Goal: Information Seeking & Learning: Compare options

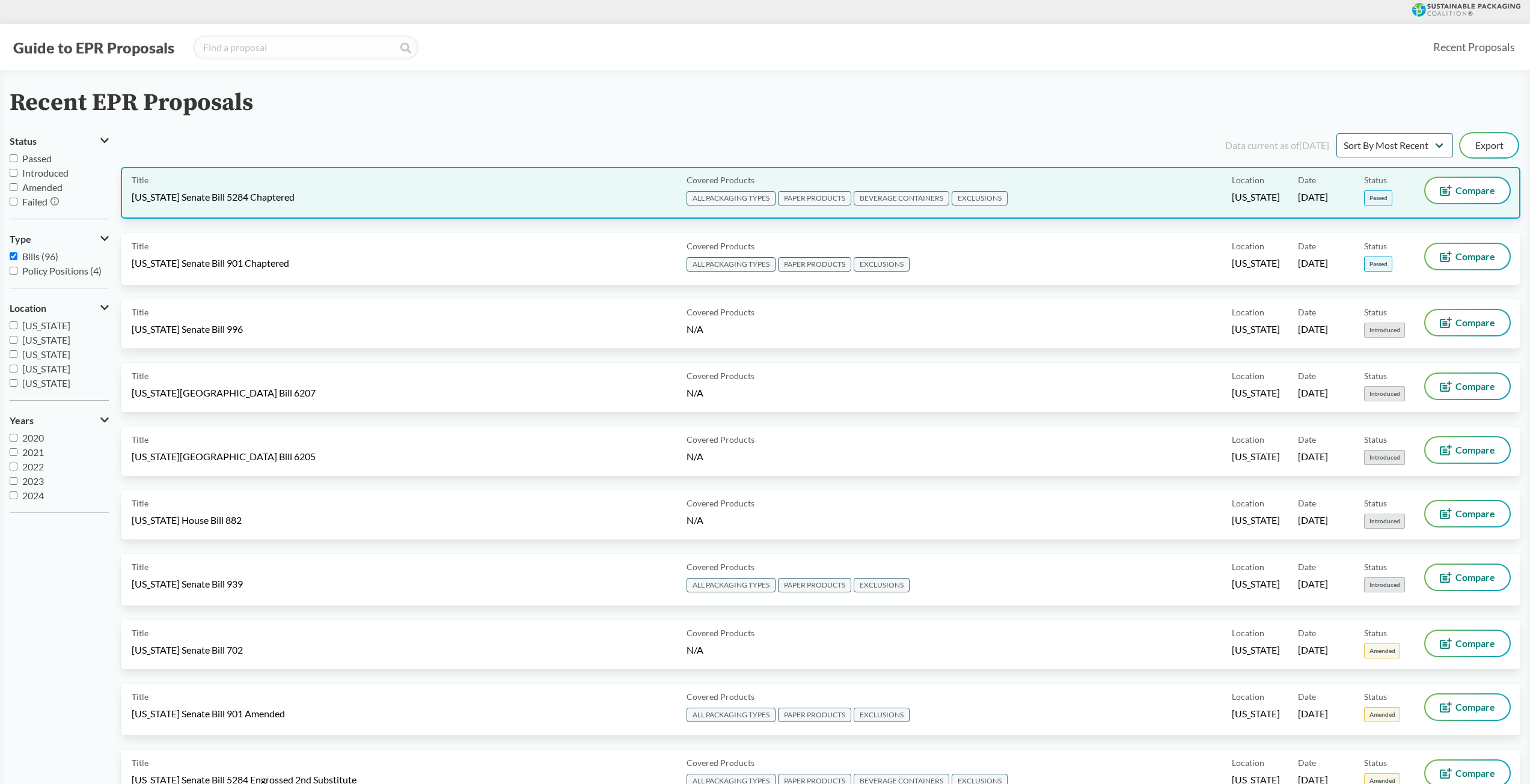
click at [215, 183] on div "Title [US_STATE] Senate Bill 5284 Chaptered" at bounding box center [407, 193] width 550 height 30
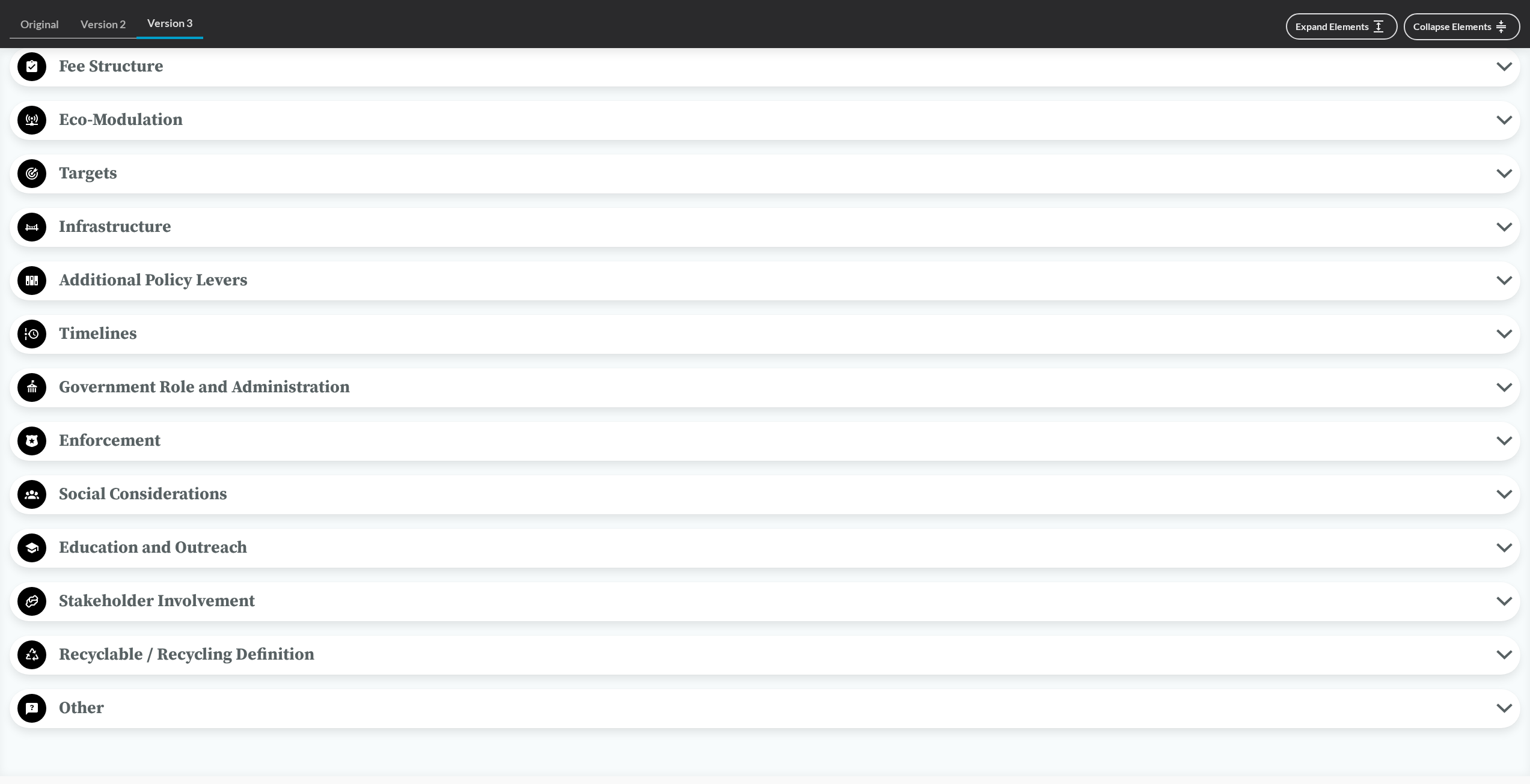
scroll to position [1067, 0]
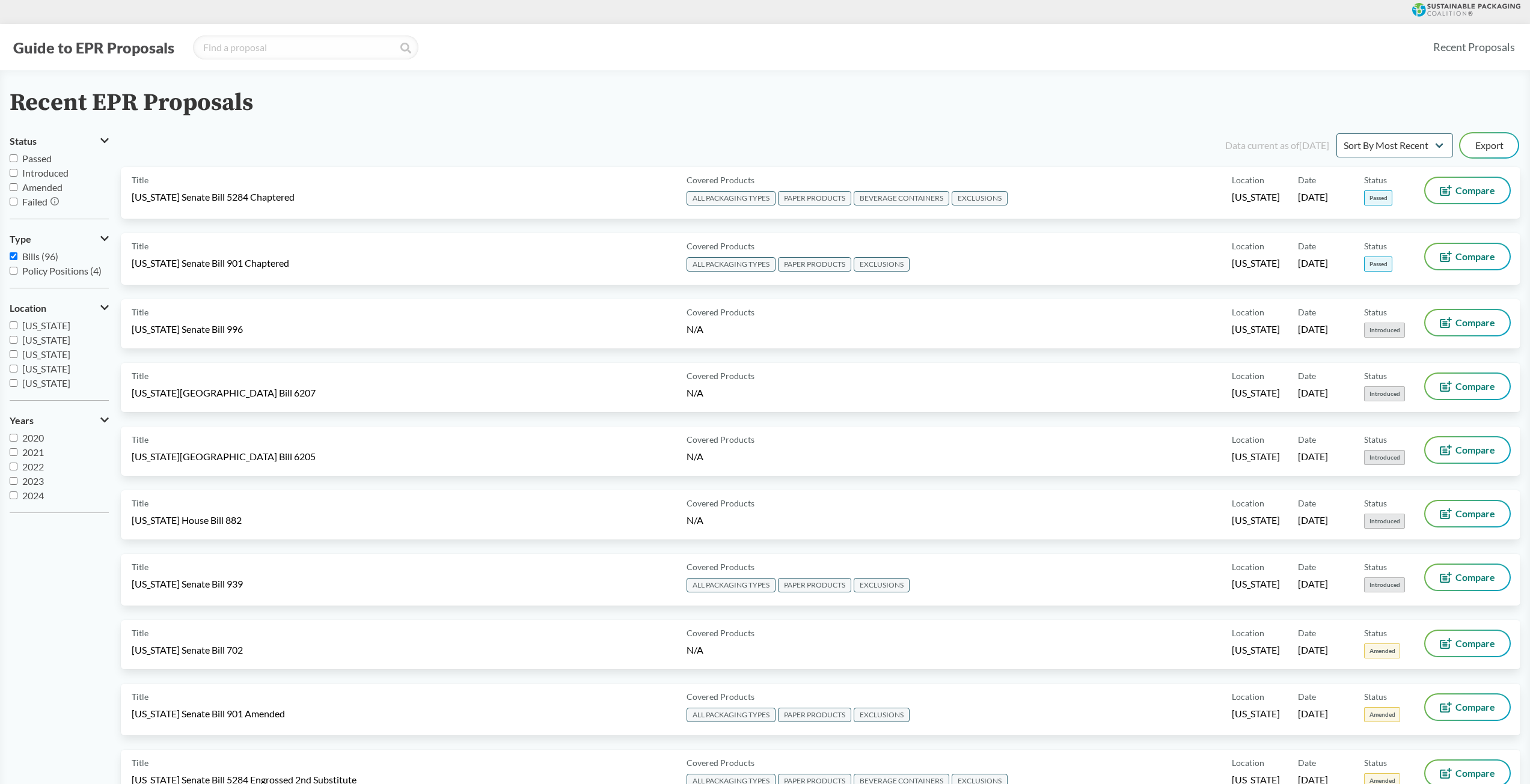
click at [21, 158] on label "Passed" at bounding box center [59, 158] width 99 height 14
click at [18, 158] on input "Passed" at bounding box center [13, 158] width 8 height 8
checkbox input "true"
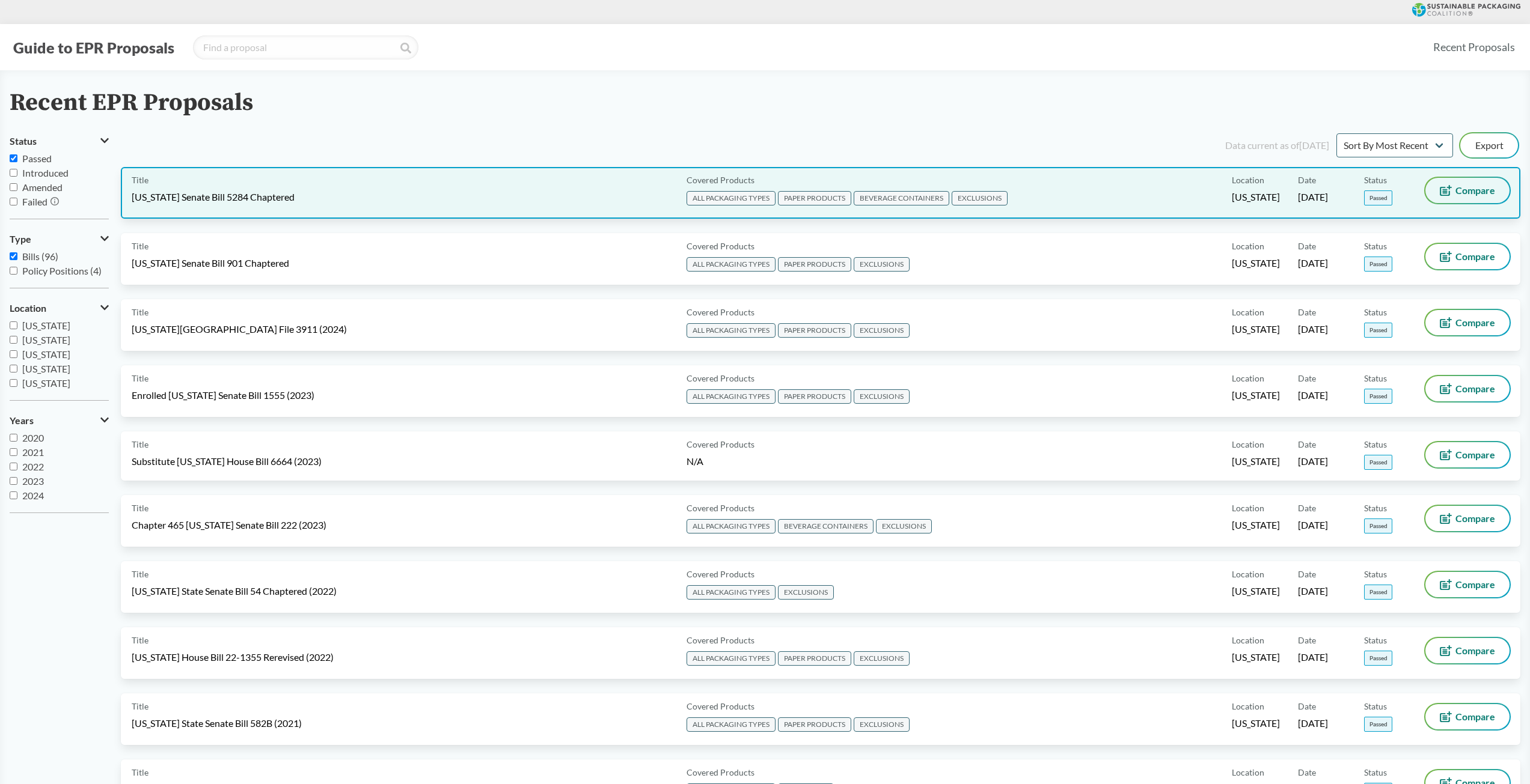
click at [1477, 186] on span "Compare" at bounding box center [1475, 190] width 40 height 10
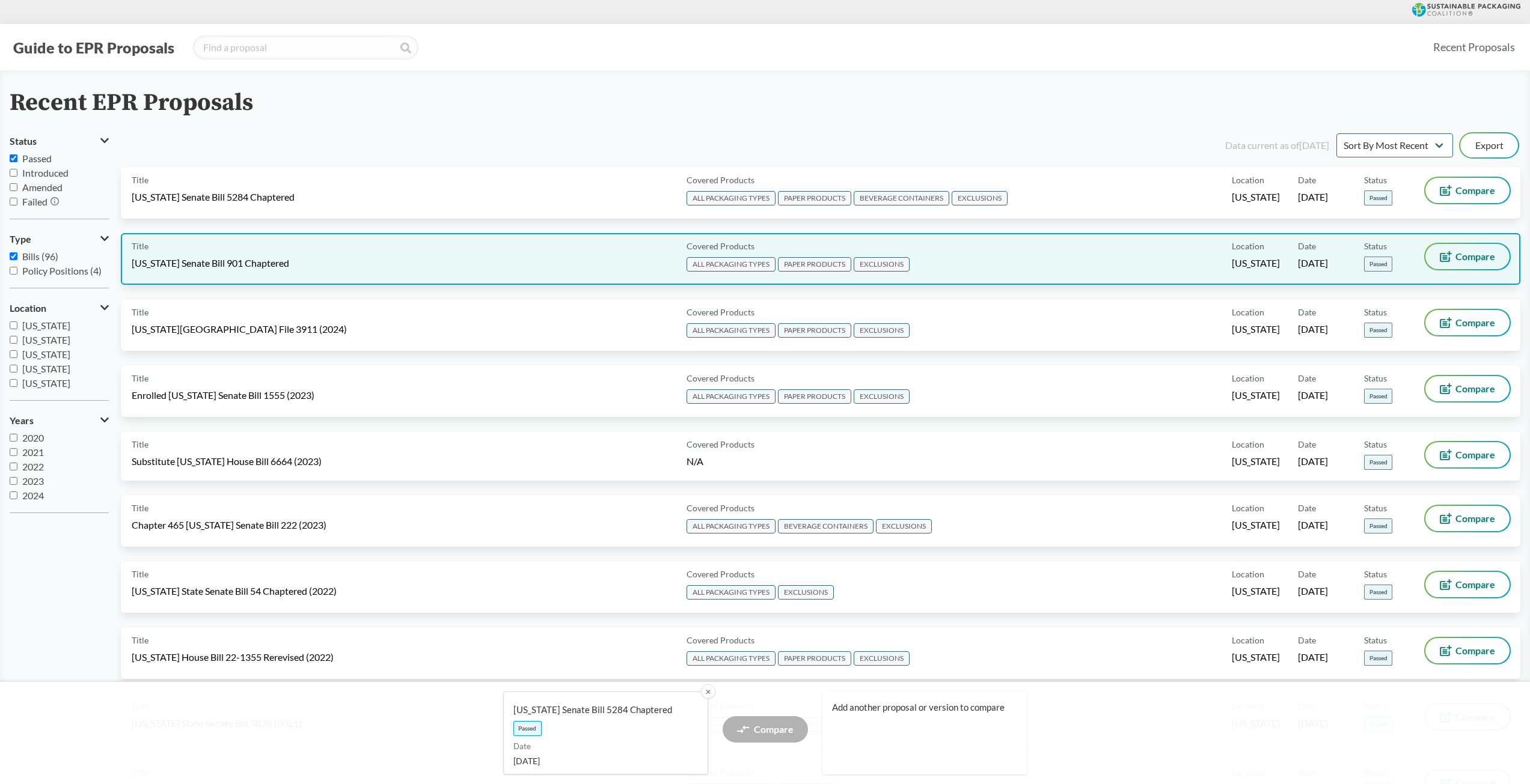
click at [1470, 255] on span "Compare" at bounding box center [1475, 256] width 40 height 10
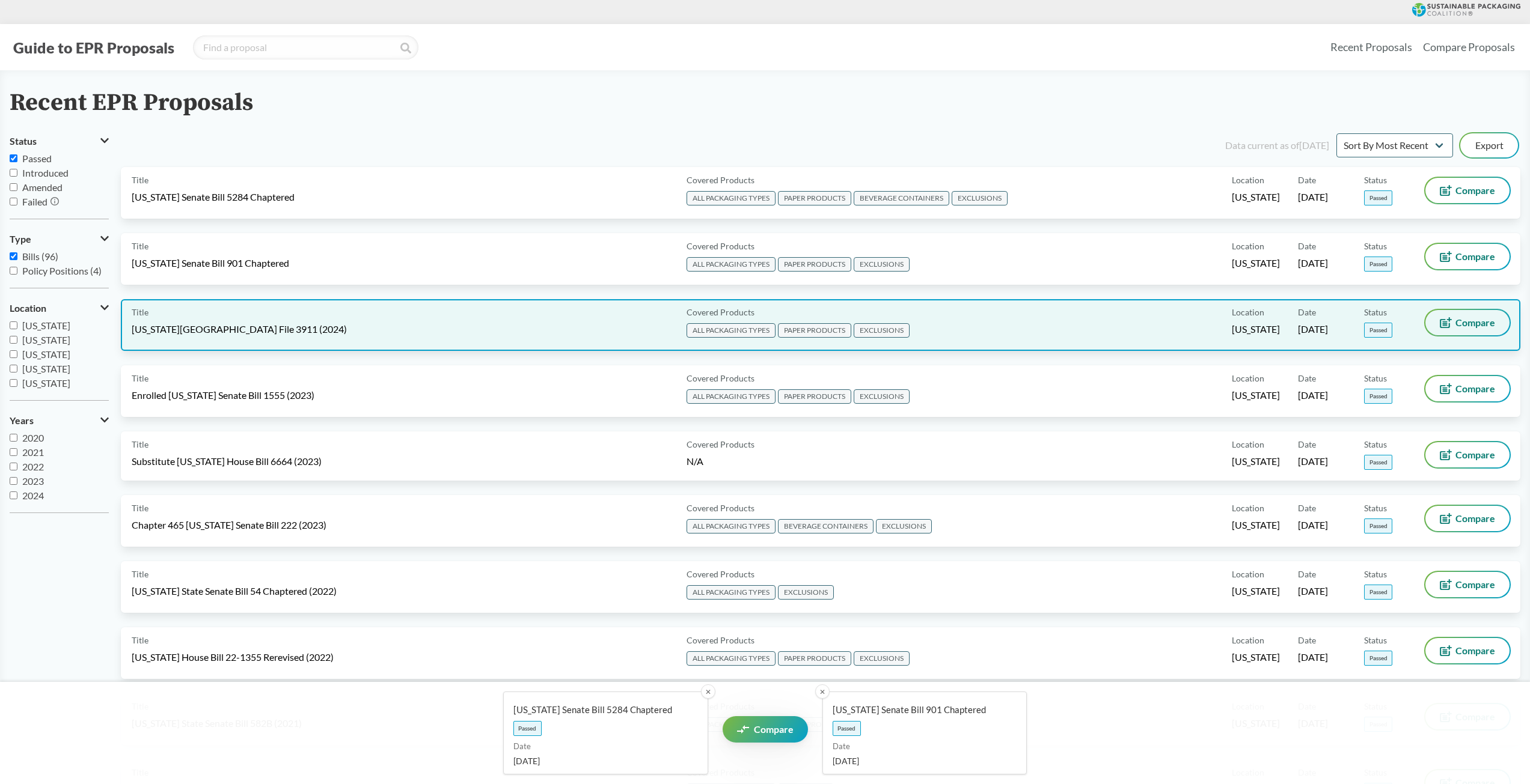
click at [1468, 320] on span "Compare" at bounding box center [1475, 322] width 40 height 10
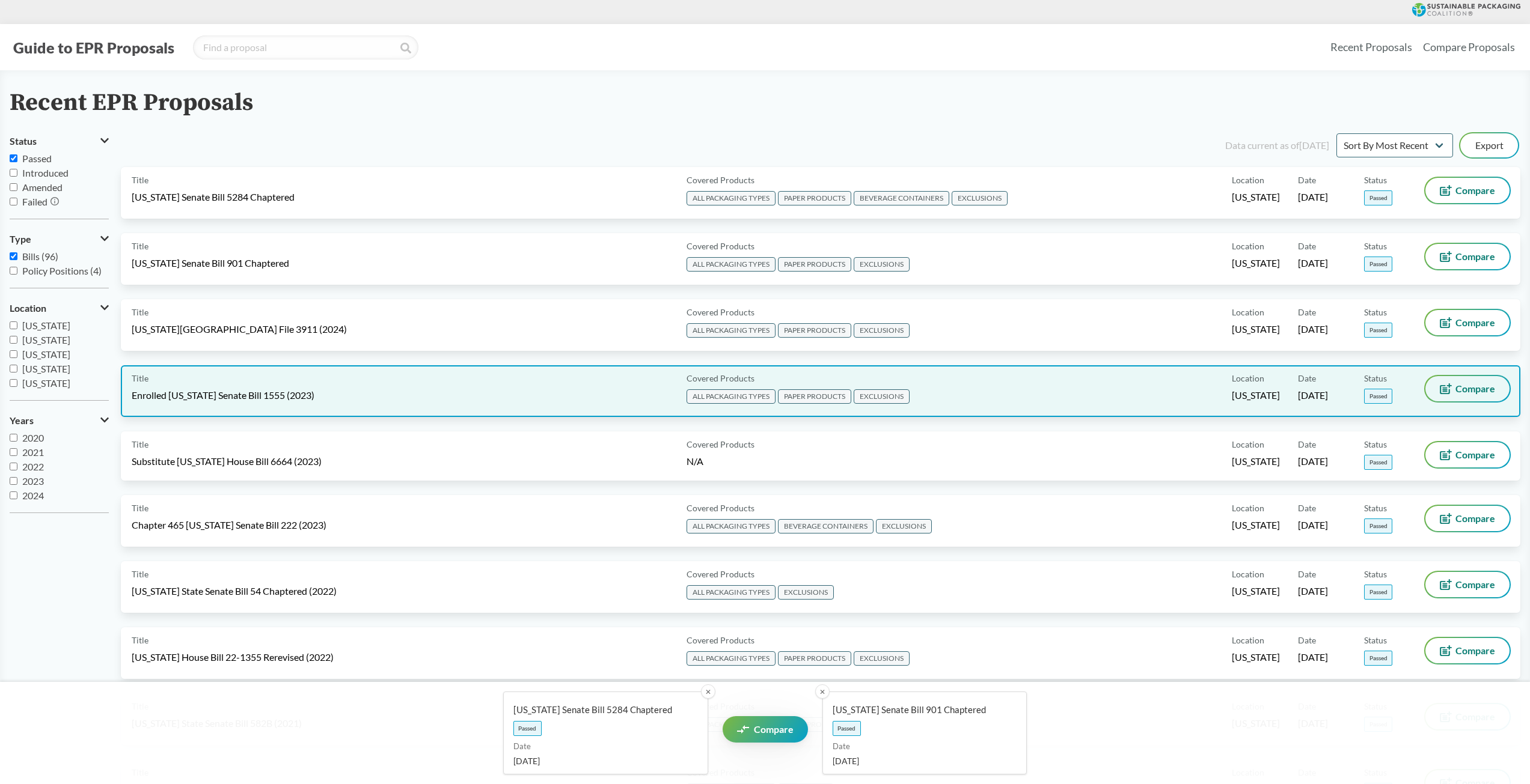
click at [1486, 399] on button "Compare" at bounding box center [1467, 389] width 85 height 25
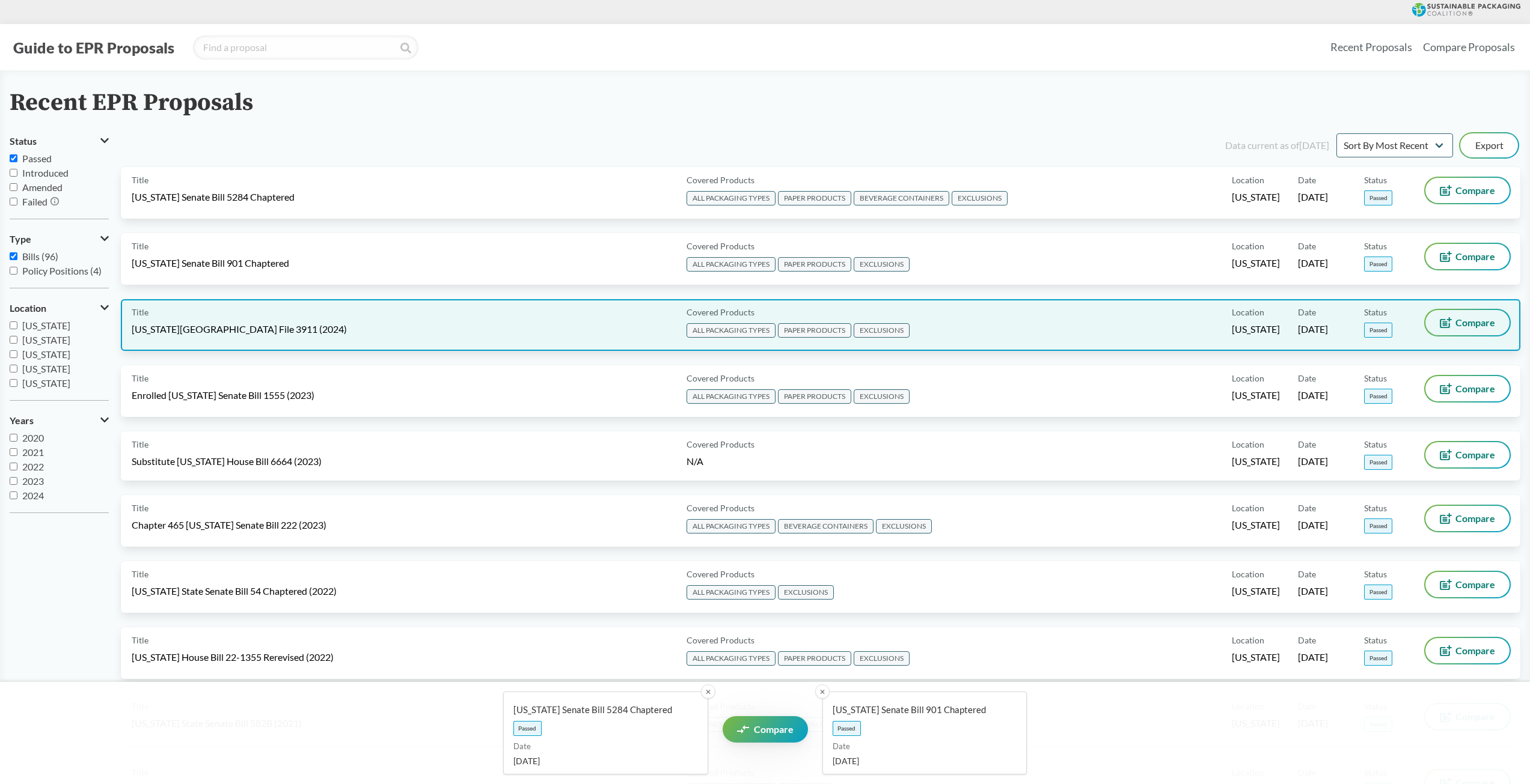
click at [1473, 321] on span "Compare" at bounding box center [1475, 322] width 40 height 10
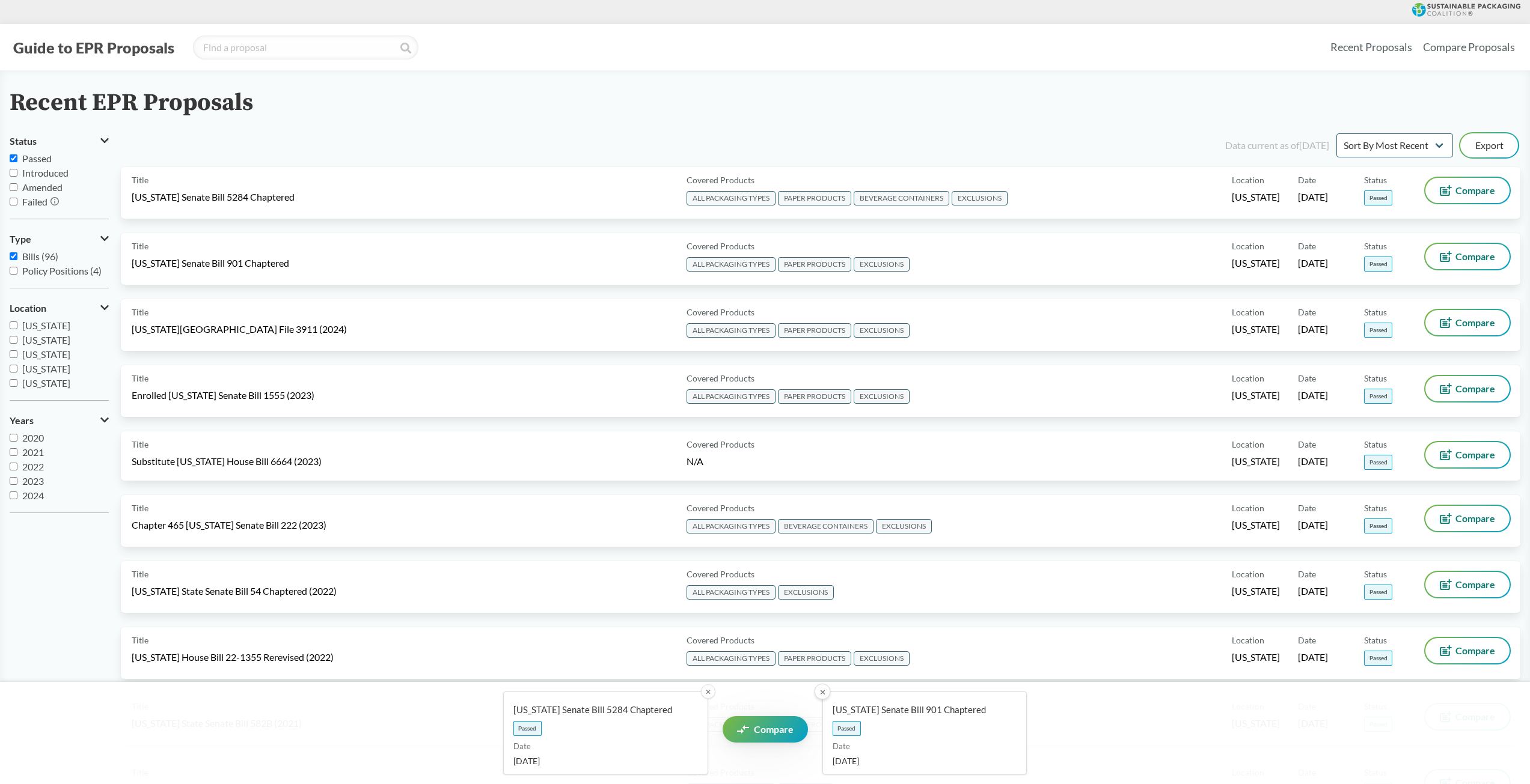
click at [823, 692] on button "✕" at bounding box center [822, 692] width 16 height 16
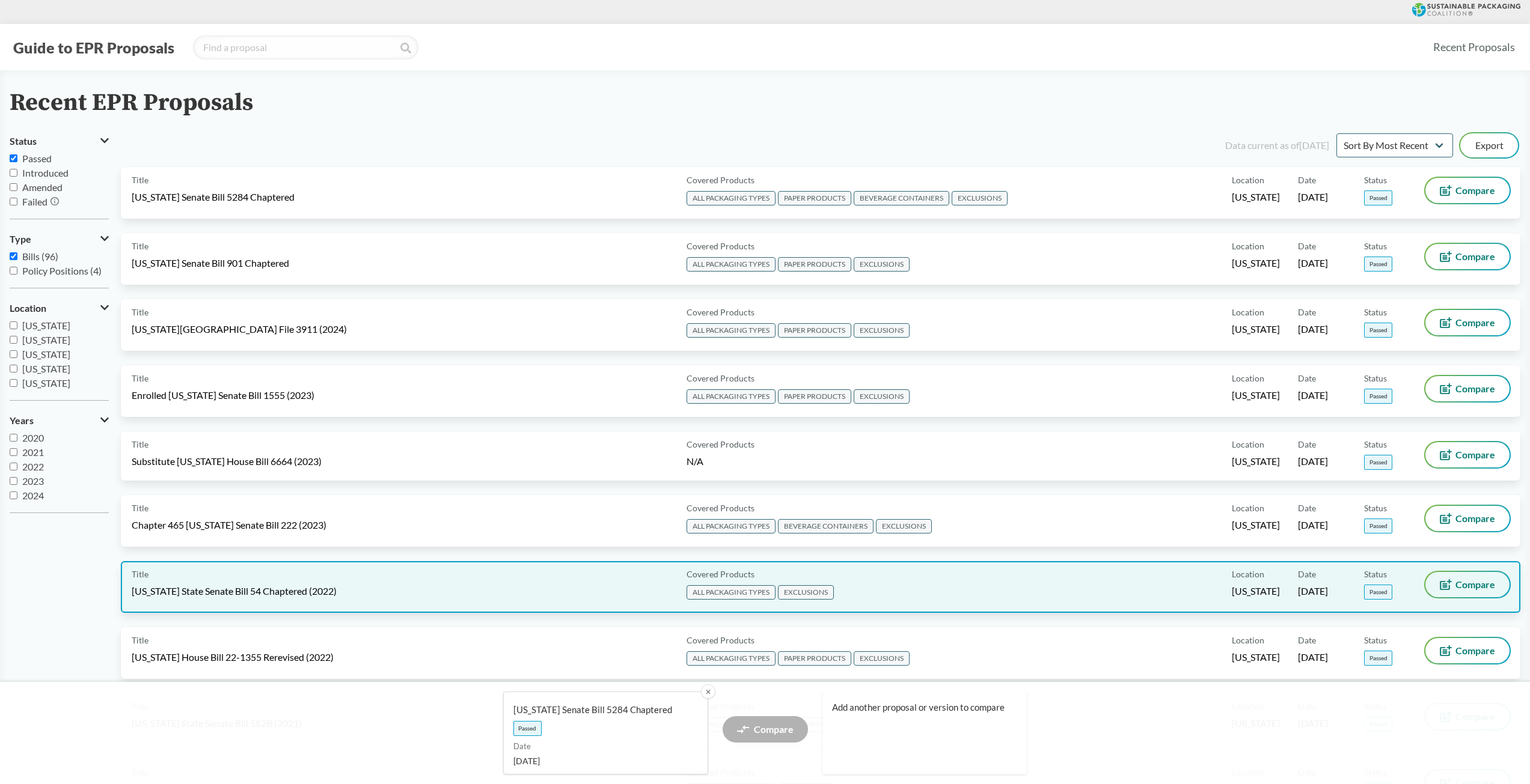
click at [1445, 584] on icon at bounding box center [1444, 586] width 4 height 4
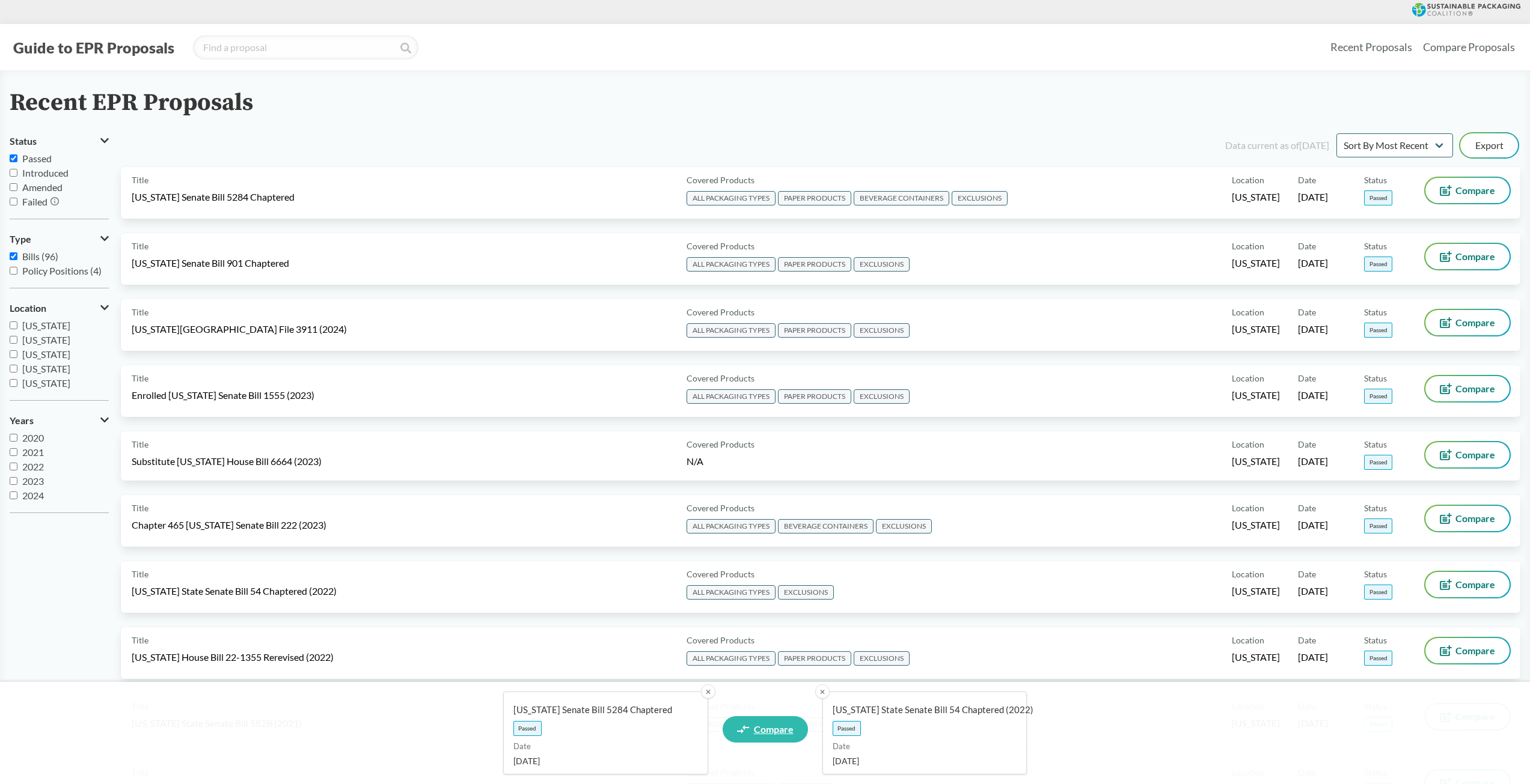
click at [762, 741] on link "Compare" at bounding box center [765, 730] width 85 height 27
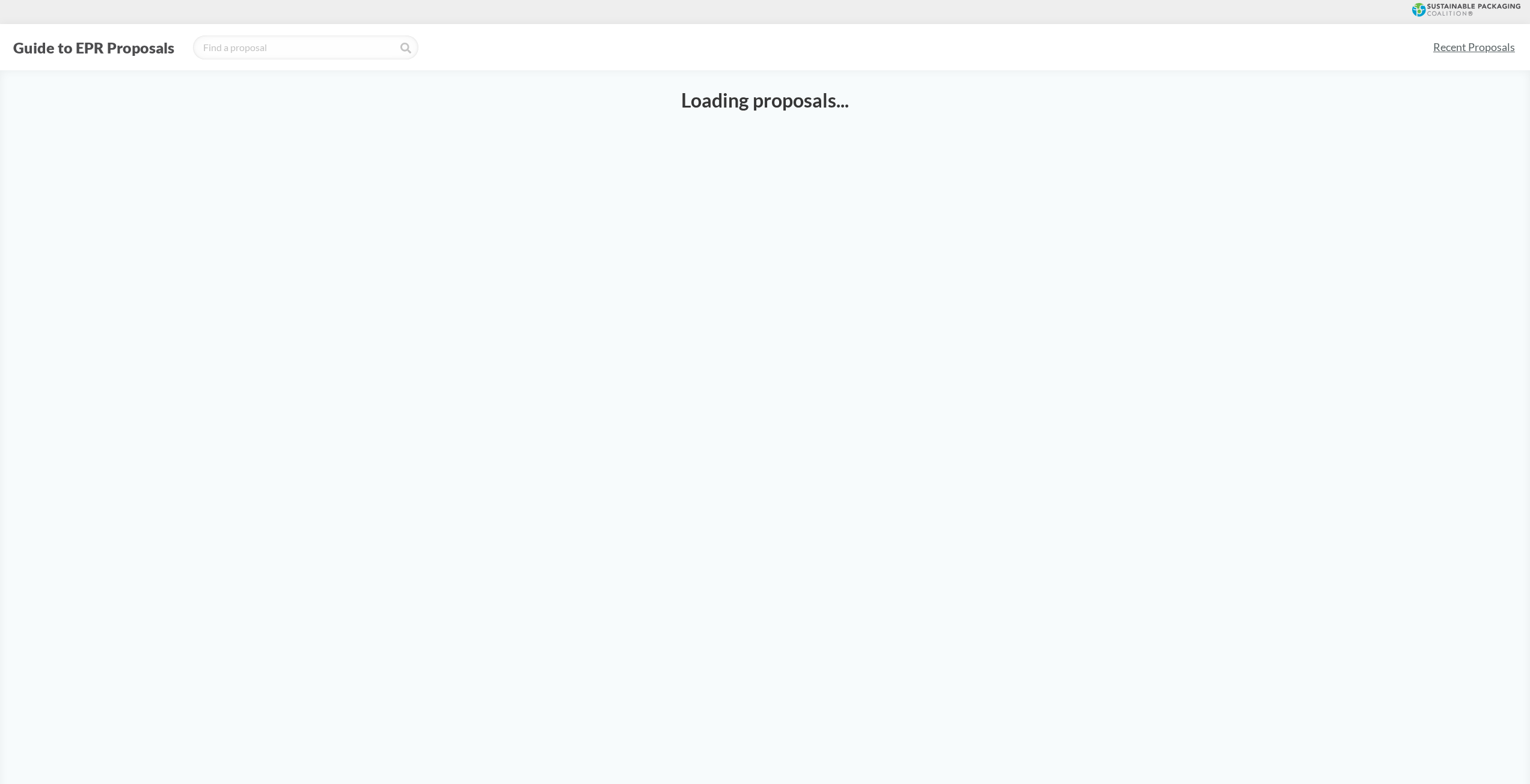
select select "SB5284C"
select select "SB54CH"
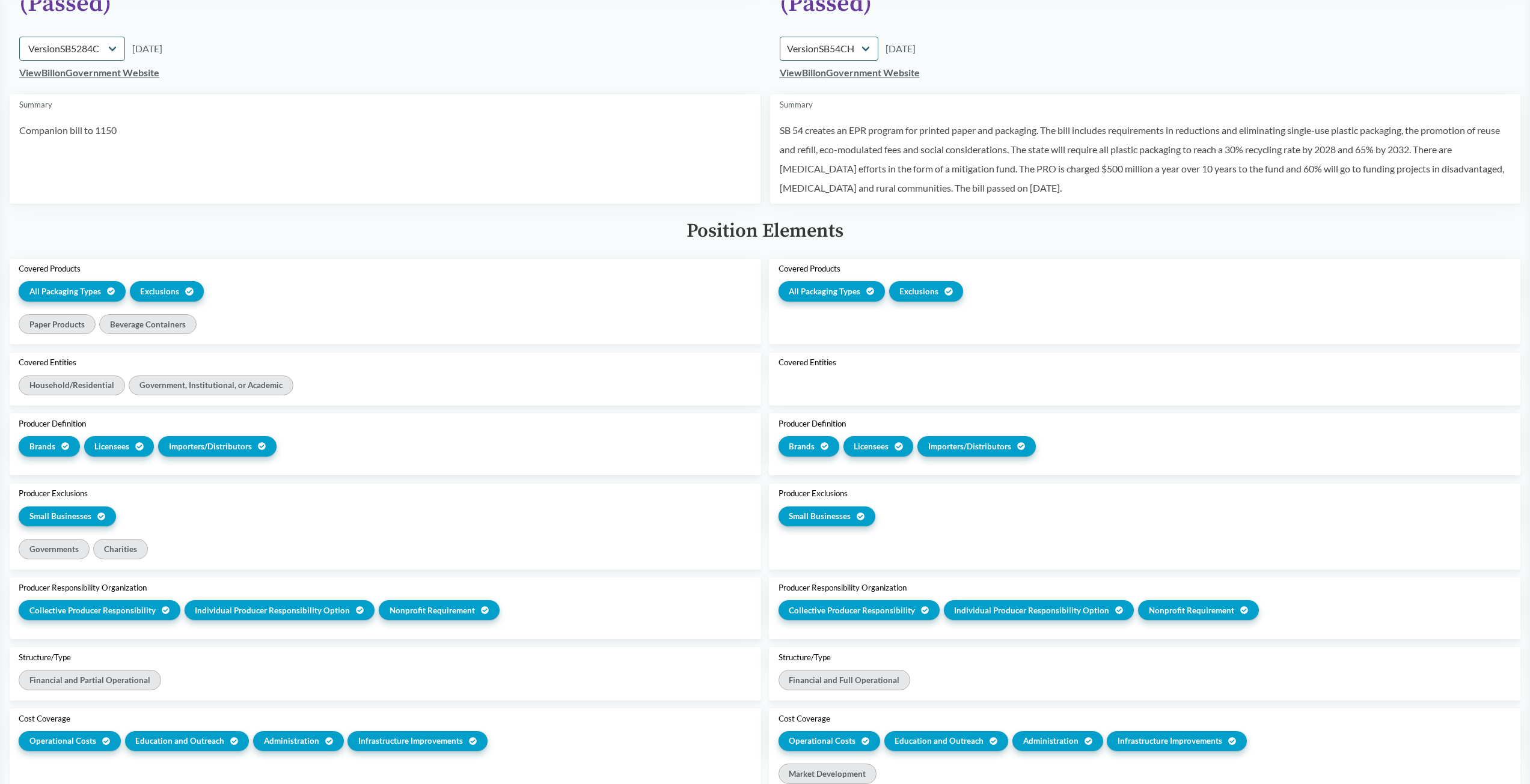
scroll to position [181, 0]
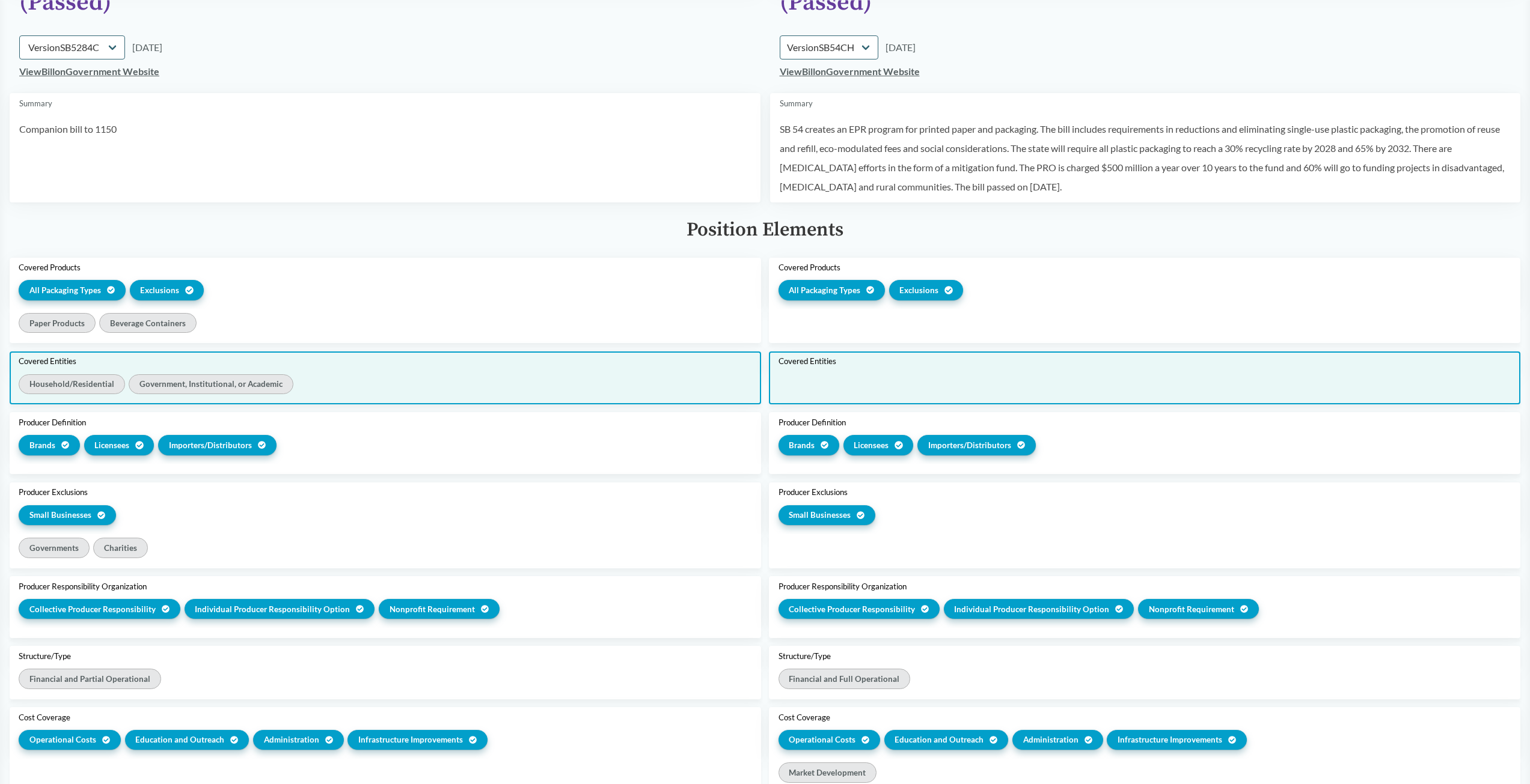
click at [75, 384] on div "Household/​Residential" at bounding box center [71, 384] width 106 height 20
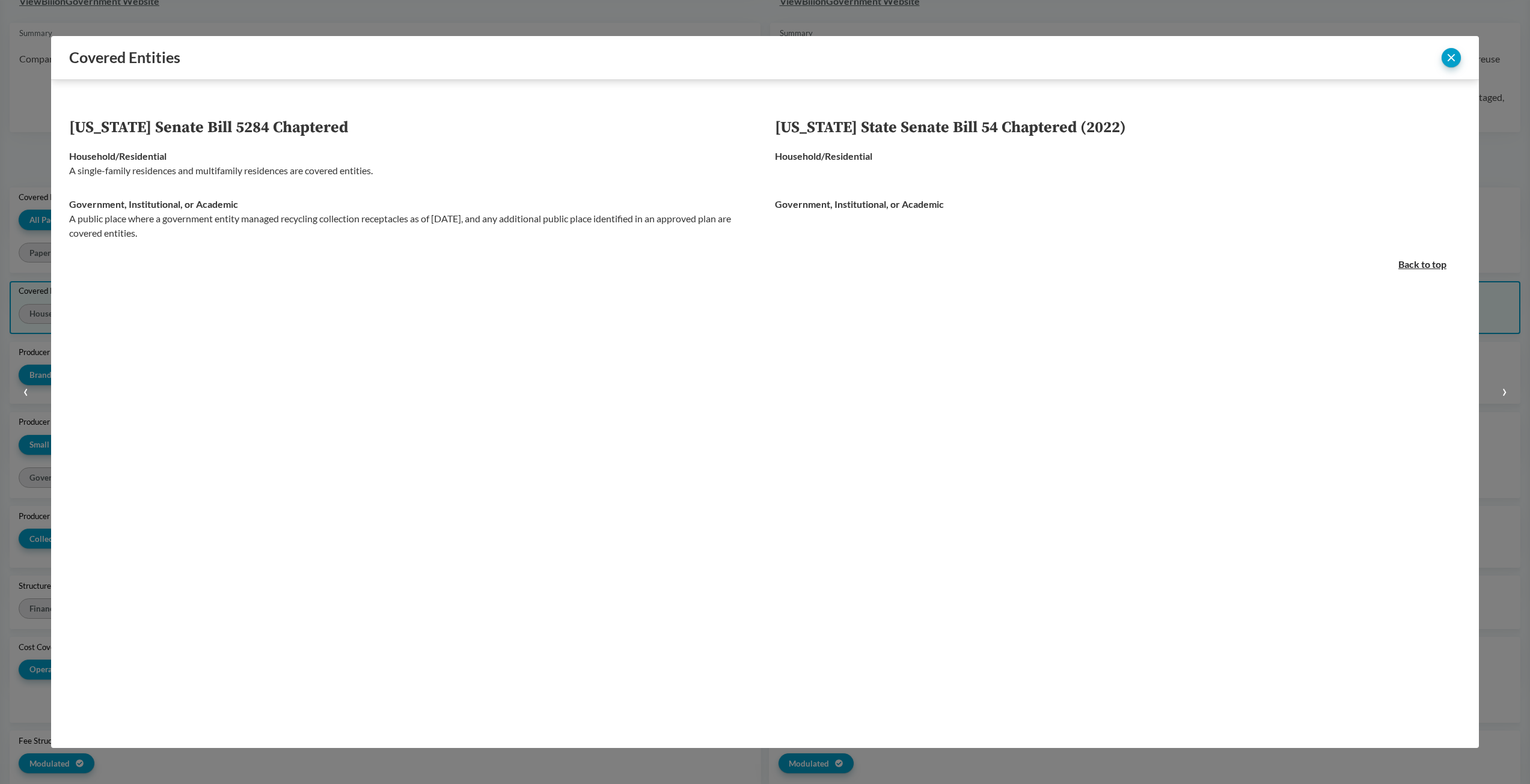
scroll to position [110, 0]
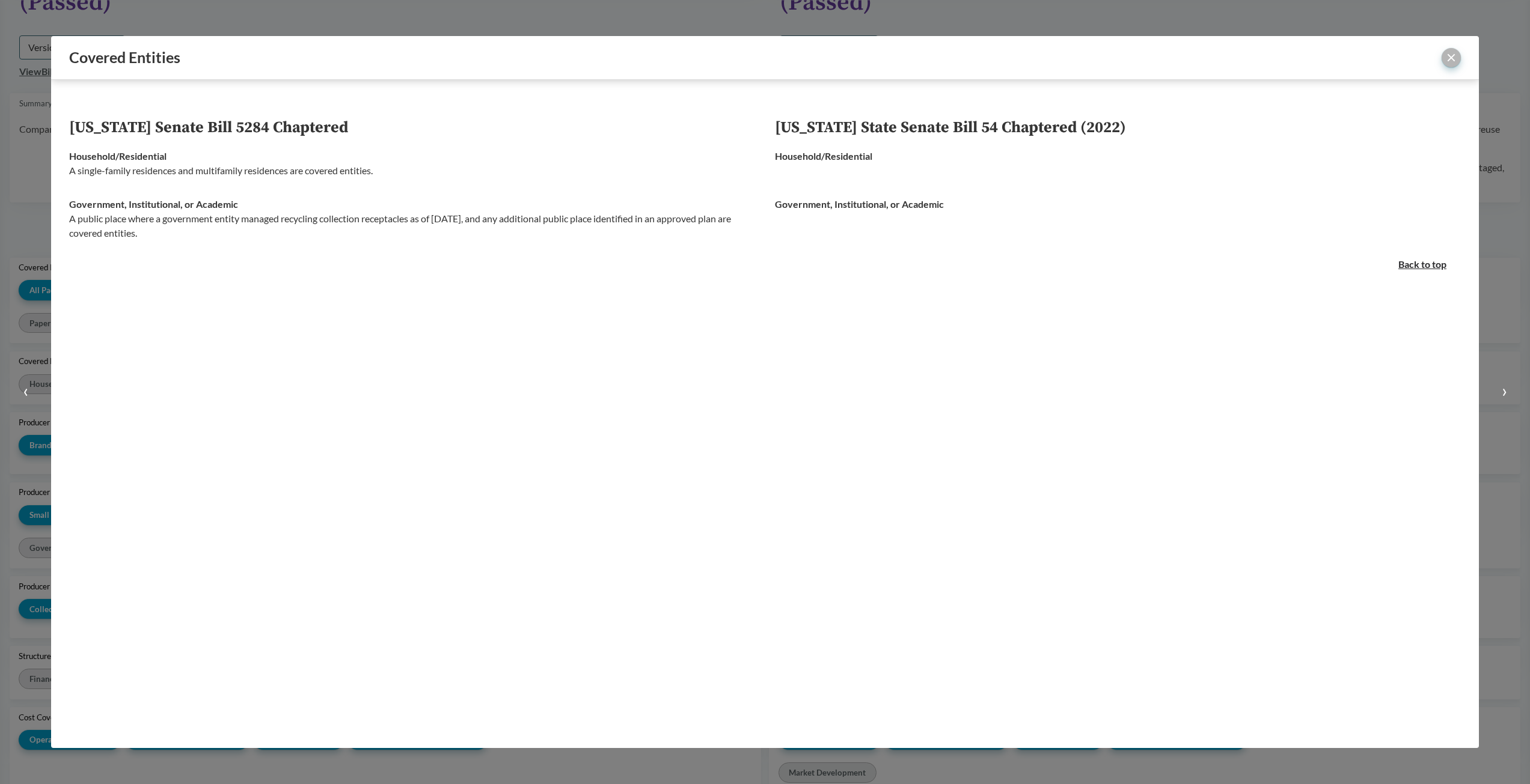
click at [1451, 60] on button "close" at bounding box center [1452, 58] width 20 height 20
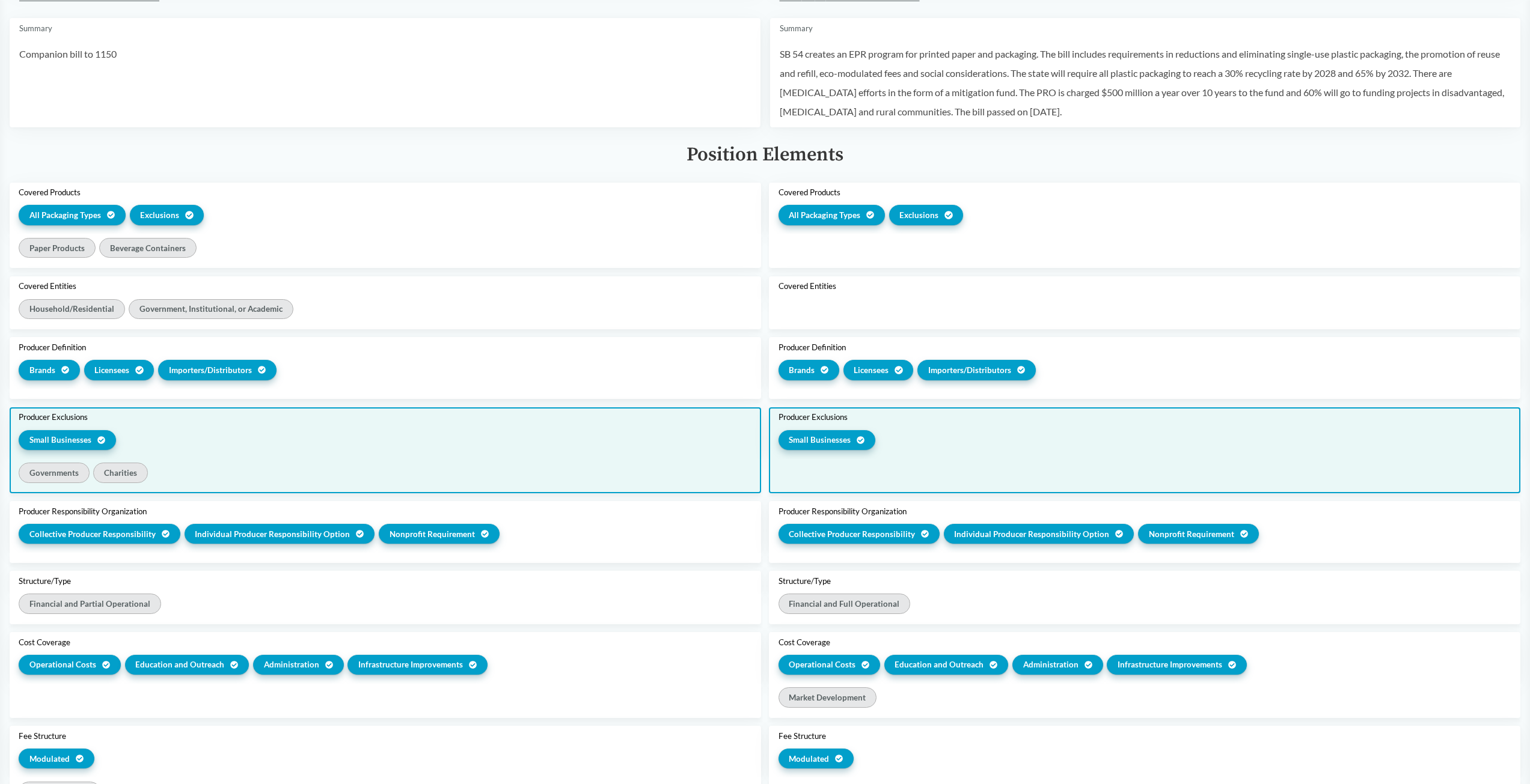
scroll to position [0, 0]
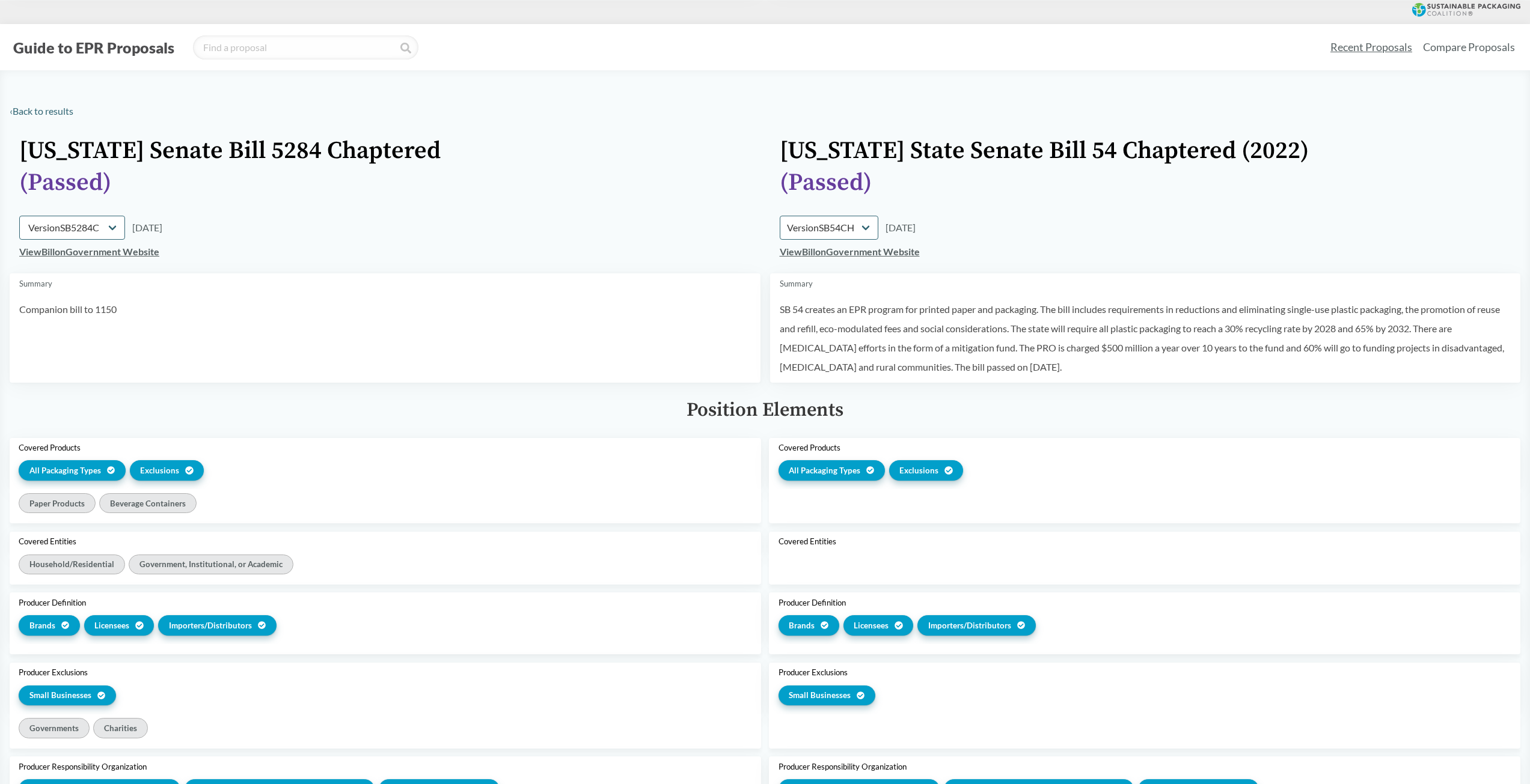
click at [849, 249] on link "View Bill on Government Website" at bounding box center [849, 251] width 140 height 12
click at [47, 116] on link "‹ Back to results" at bounding box center [42, 110] width 64 height 12
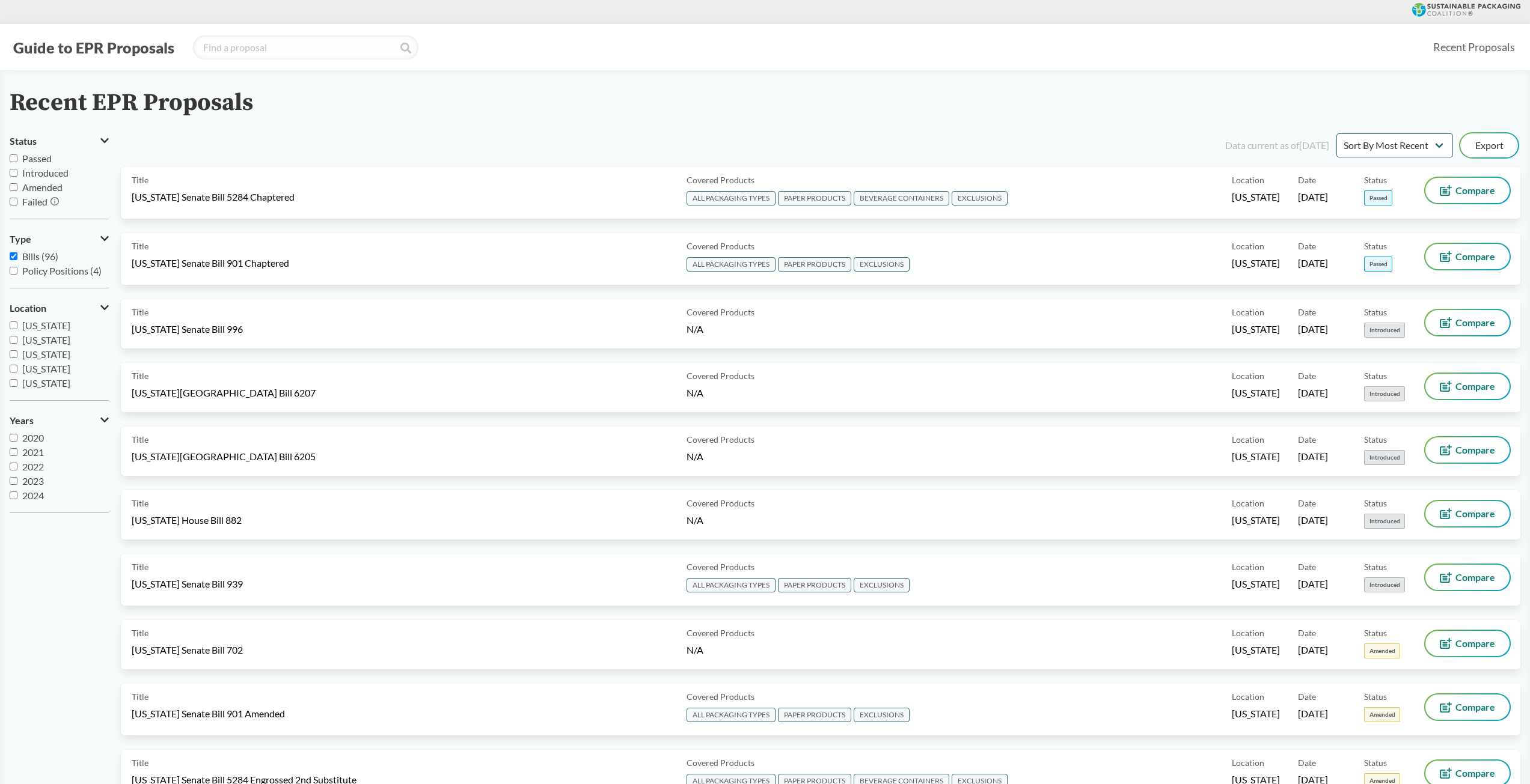
click at [30, 160] on span "Passed" at bounding box center [36, 158] width 29 height 12
click at [18, 160] on input "Passed" at bounding box center [13, 158] width 8 height 8
checkbox input "true"
